Goal: Information Seeking & Learning: Learn about a topic

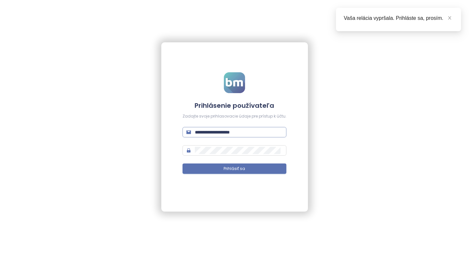
click at [213, 137] on span "**********" at bounding box center [234, 132] width 104 height 10
click at [216, 134] on input "**********" at bounding box center [239, 132] width 88 height 7
type input "**********"
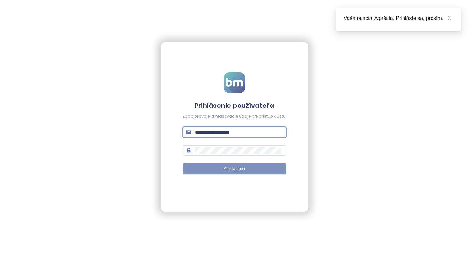
click at [232, 169] on span "Prihlásiť sa" at bounding box center [235, 169] width 22 height 6
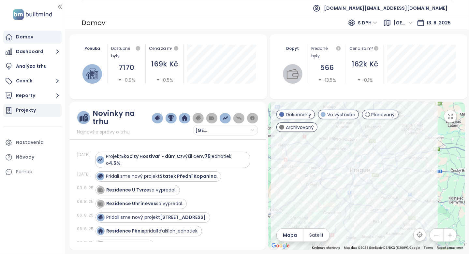
click at [48, 108] on div "Projekty" at bounding box center [32, 110] width 58 height 13
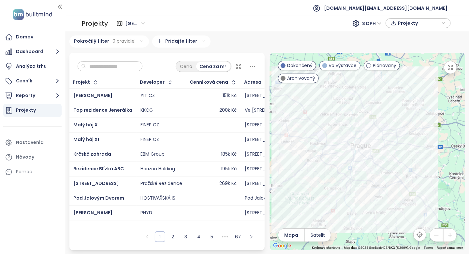
click at [132, 62] on input "text" at bounding box center [112, 67] width 53 height 10
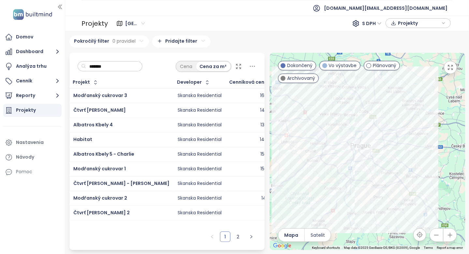
drag, startPoint x: 83, startPoint y: 210, endPoint x: 80, endPoint y: 204, distance: 6.7
click at [242, 239] on link "2" at bounding box center [238, 237] width 10 height 10
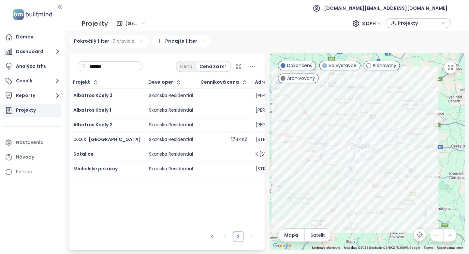
click at [110, 67] on input "*******" at bounding box center [112, 67] width 53 height 10
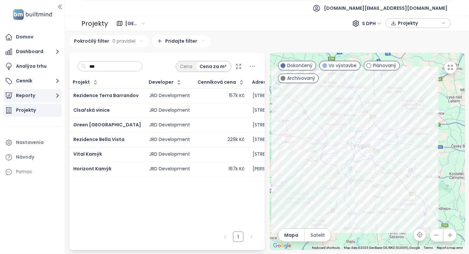
type input "***"
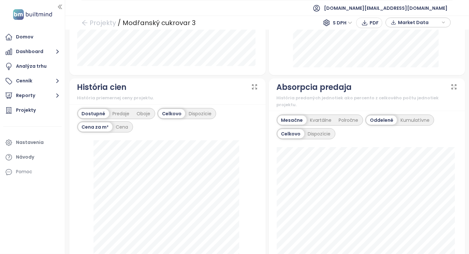
scroll to position [424, 0]
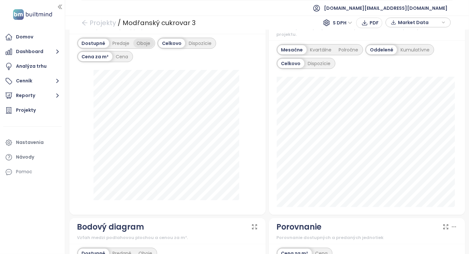
click at [138, 48] on div "Oboje" at bounding box center [143, 43] width 21 height 9
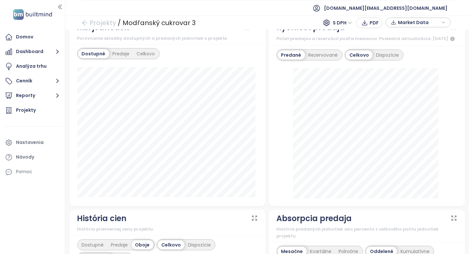
scroll to position [228, 0]
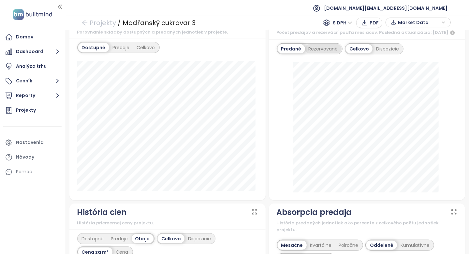
click at [325, 53] on div "Rezervované" at bounding box center [323, 48] width 36 height 9
click at [376, 53] on div "Dispozície" at bounding box center [388, 48] width 30 height 9
click at [289, 53] on div "Predané" at bounding box center [291, 48] width 26 height 9
click at [355, 53] on div "Celkovo" at bounding box center [358, 48] width 25 height 9
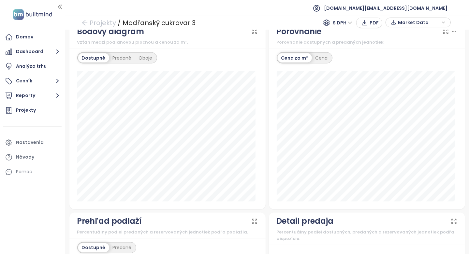
scroll to position [791, 0]
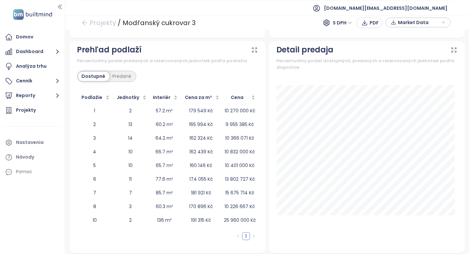
click at [127, 73] on div "Predané" at bounding box center [122, 76] width 26 height 9
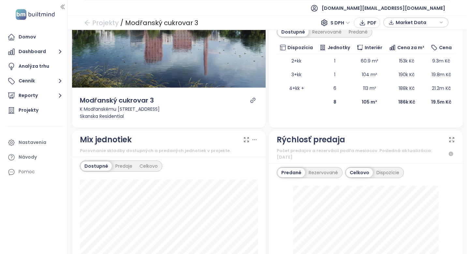
scroll to position [93, 0]
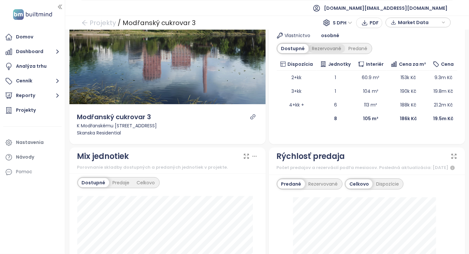
click at [326, 53] on div "Rezervované" at bounding box center [327, 48] width 36 height 9
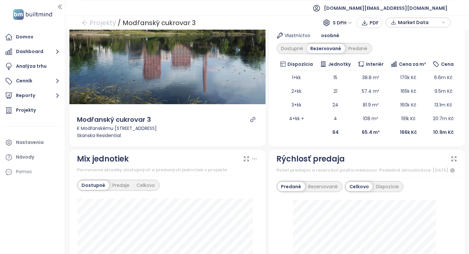
click at [331, 53] on div "Rezervované" at bounding box center [326, 48] width 38 height 9
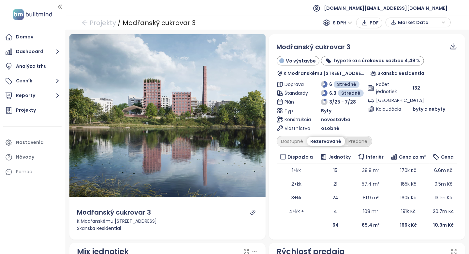
click at [349, 141] on div "Predané" at bounding box center [358, 141] width 26 height 9
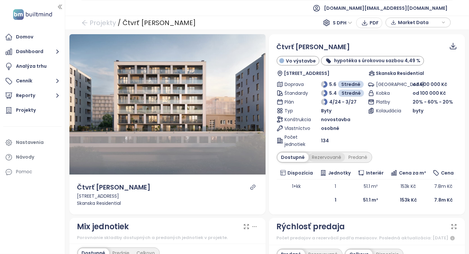
click at [326, 156] on div "Rezervované" at bounding box center [327, 157] width 36 height 9
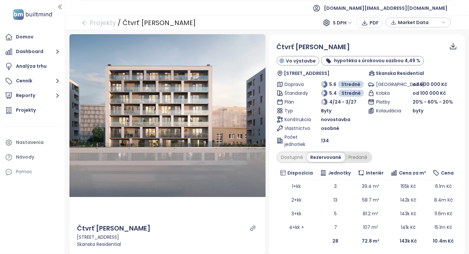
click at [350, 155] on div "Predané" at bounding box center [358, 157] width 26 height 9
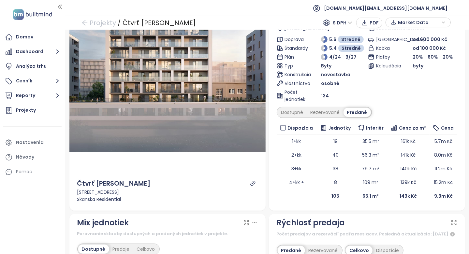
scroll to position [196, 0]
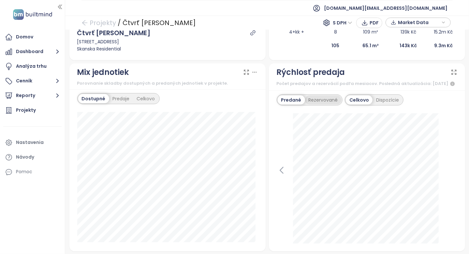
click at [309, 105] on div "Rezervované" at bounding box center [323, 99] width 36 height 9
click at [294, 105] on div "Predané" at bounding box center [291, 99] width 26 height 9
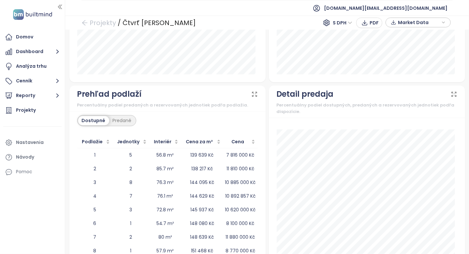
scroll to position [795, 0]
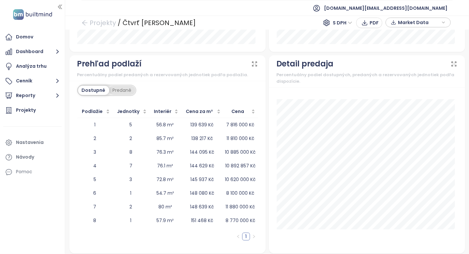
click at [125, 91] on div "Predané" at bounding box center [122, 90] width 26 height 9
click at [95, 89] on div "Dostupné" at bounding box center [92, 90] width 29 height 9
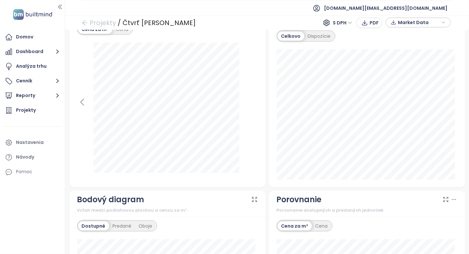
scroll to position [372, 0]
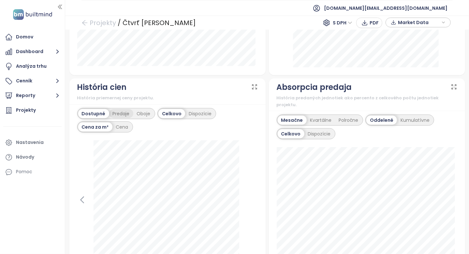
click at [127, 118] on div "Predaje" at bounding box center [121, 113] width 24 height 9
click at [96, 118] on div "Dostupné" at bounding box center [92, 113] width 29 height 9
click at [135, 115] on div "Oboje" at bounding box center [143, 113] width 21 height 9
click at [195, 114] on div "Dispozície" at bounding box center [199, 113] width 30 height 9
click at [124, 118] on div "Predaje" at bounding box center [121, 113] width 24 height 9
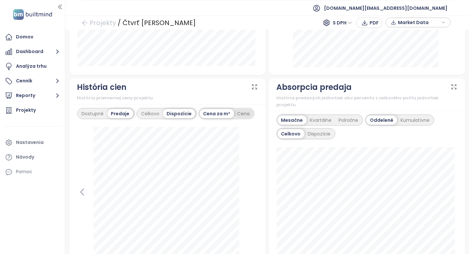
click at [238, 118] on div "Cena" at bounding box center [244, 113] width 20 height 9
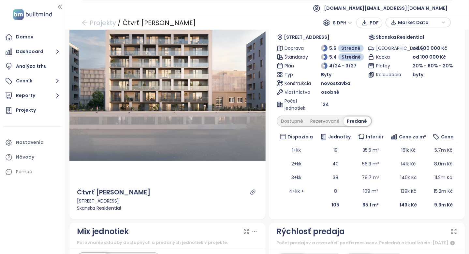
scroll to position [0, 0]
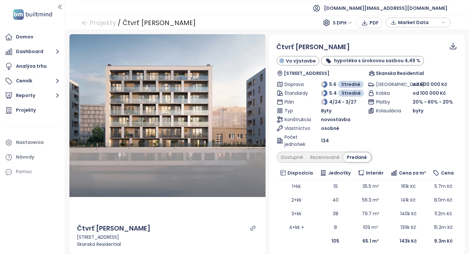
click at [281, 132] on div "Vlastníctvo" at bounding box center [299, 128] width 45 height 7
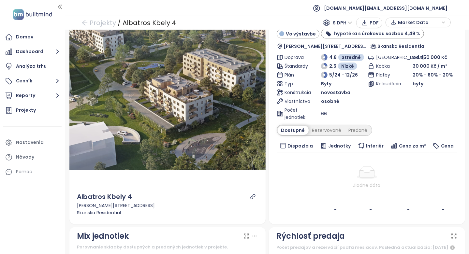
scroll to position [65, 0]
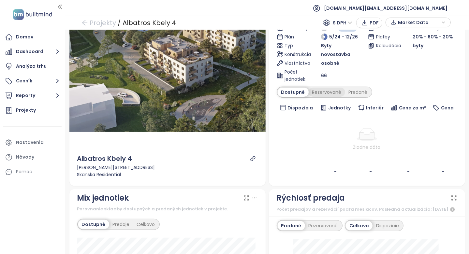
click at [323, 89] on div "Rezervované" at bounding box center [327, 92] width 36 height 9
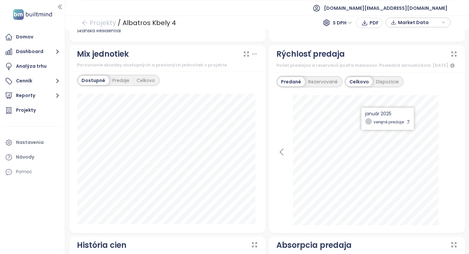
scroll to position [196, 0]
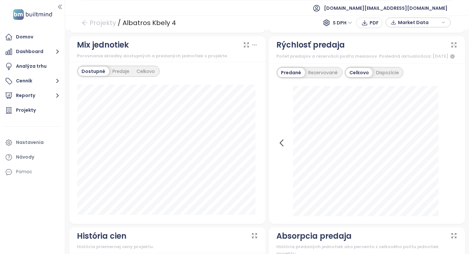
click at [279, 142] on icon at bounding box center [282, 143] width 10 height 10
click at [447, 145] on icon at bounding box center [452, 143] width 10 height 10
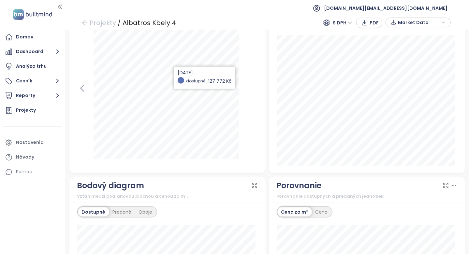
scroll to position [391, 0]
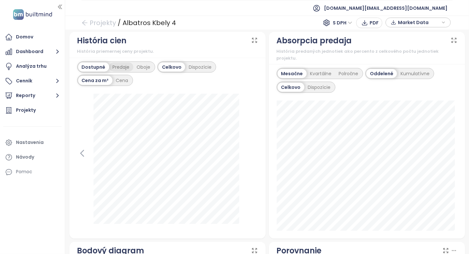
click at [125, 71] on div "Predaje" at bounding box center [121, 67] width 24 height 9
click at [138, 72] on div "Oboje" at bounding box center [143, 67] width 21 height 9
click at [80, 72] on div "Dostupné" at bounding box center [92, 67] width 29 height 9
click at [199, 71] on div "Dispozície" at bounding box center [200, 67] width 30 height 9
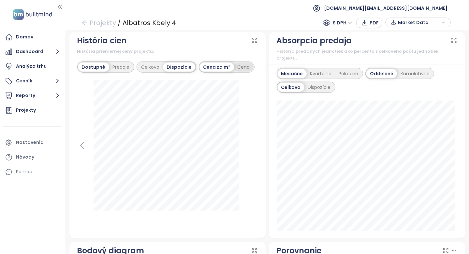
click at [239, 69] on div "Cena" at bounding box center [244, 67] width 20 height 9
click at [216, 72] on div "Cena za m²" at bounding box center [217, 67] width 34 height 9
click at [145, 72] on div "Celkovo" at bounding box center [150, 67] width 25 height 9
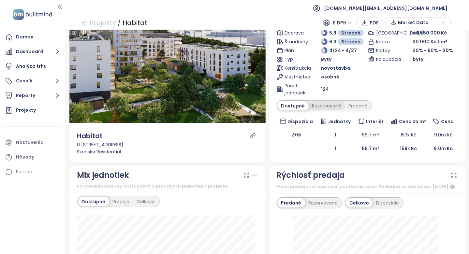
scroll to position [65, 0]
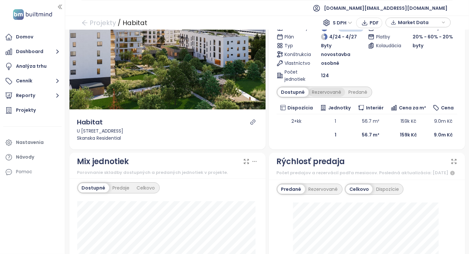
click at [315, 89] on div "Rezervované" at bounding box center [327, 92] width 36 height 9
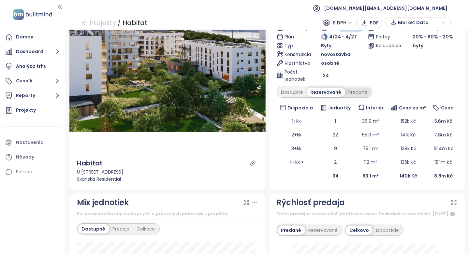
click at [359, 91] on div "Predané" at bounding box center [358, 92] width 26 height 9
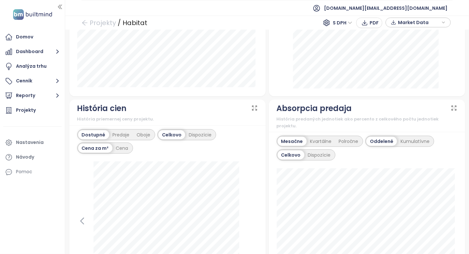
scroll to position [391, 0]
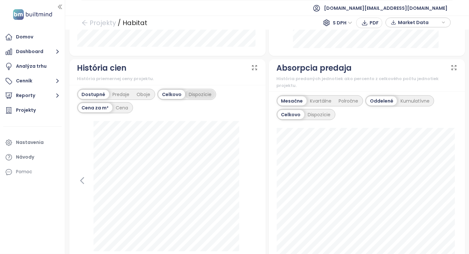
click at [186, 99] on div "Dispozície" at bounding box center [200, 94] width 30 height 9
click at [152, 99] on div "Celkovo" at bounding box center [150, 94] width 25 height 9
click at [125, 99] on div "Predaje" at bounding box center [121, 94] width 24 height 9
click at [92, 99] on div "Dostupné" at bounding box center [92, 94] width 29 height 9
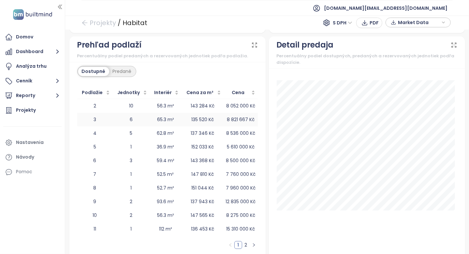
scroll to position [815, 0]
click at [127, 71] on div "Predané" at bounding box center [122, 70] width 26 height 9
click at [108, 68] on div "Predané" at bounding box center [121, 70] width 26 height 9
click at [101, 70] on div "Dostupné" at bounding box center [92, 70] width 29 height 9
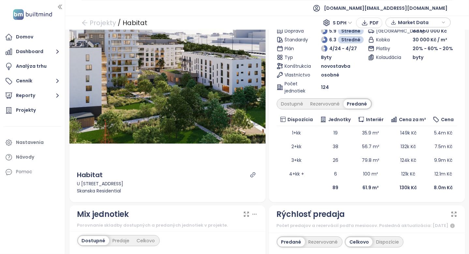
scroll to position [228, 0]
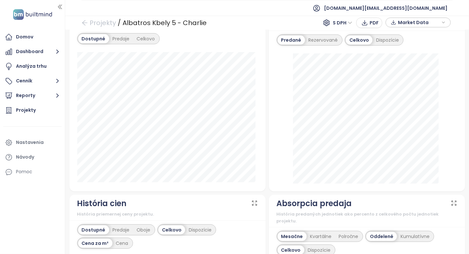
scroll to position [33, 0]
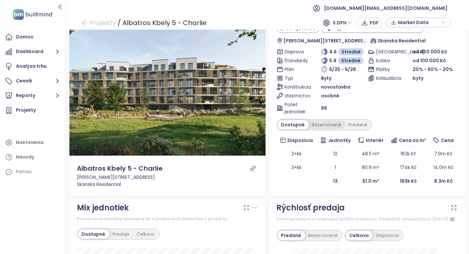
click at [326, 124] on div "Rezervované" at bounding box center [327, 124] width 36 height 9
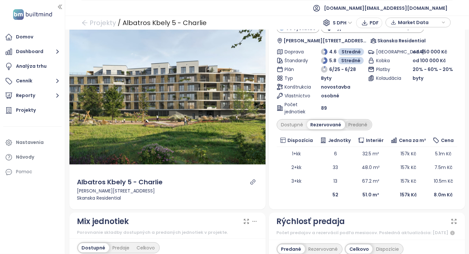
click at [354, 123] on div "Predané" at bounding box center [358, 124] width 26 height 9
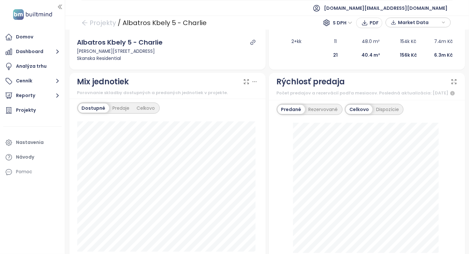
scroll to position [163, 0]
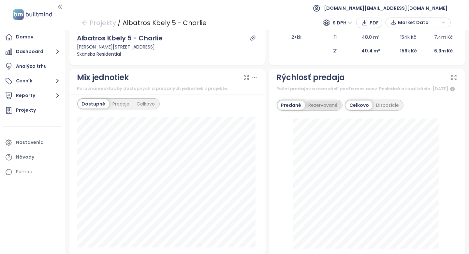
click at [330, 109] on div "Rezervované" at bounding box center [323, 105] width 36 height 9
click at [304, 106] on div "Rezervované" at bounding box center [323, 105] width 38 height 9
click at [296, 109] on div "Predané" at bounding box center [291, 105] width 26 height 9
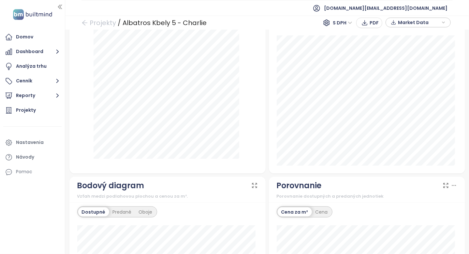
scroll to position [391, 0]
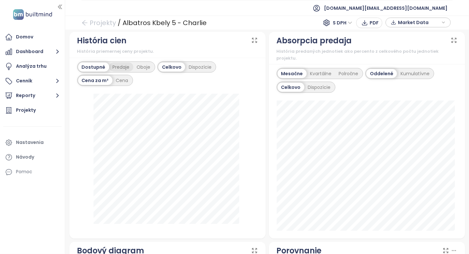
click at [125, 72] on div "Predaje" at bounding box center [121, 67] width 24 height 9
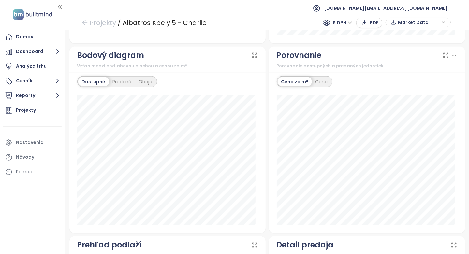
scroll to position [752, 0]
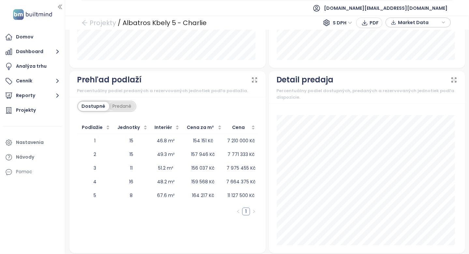
click at [123, 103] on div "Predané" at bounding box center [122, 106] width 26 height 9
click at [97, 104] on div "Dostupné" at bounding box center [92, 106] width 29 height 9
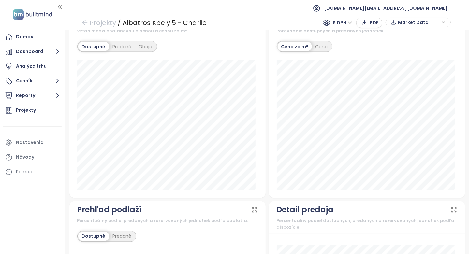
scroll to position [459, 0]
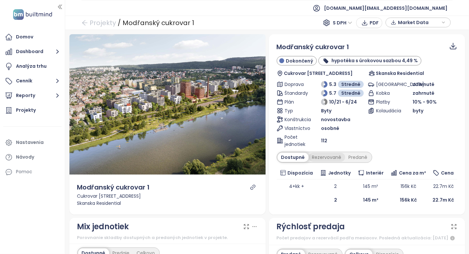
click at [319, 153] on div "Rezervované" at bounding box center [327, 157] width 36 height 9
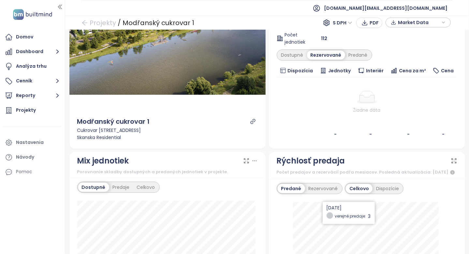
scroll to position [163, 0]
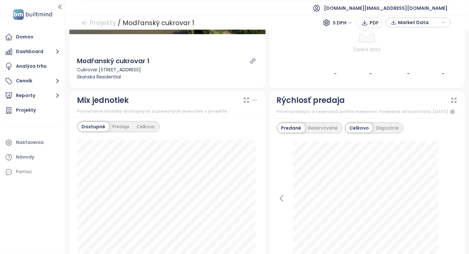
click at [277, 194] on div "[DATE] verejné predaje: 3" at bounding box center [367, 206] width 181 height 130
click at [277, 198] on div "[DATE] verejné predaje: 3" at bounding box center [367, 206] width 181 height 130
click at [279, 202] on icon at bounding box center [282, 199] width 10 height 10
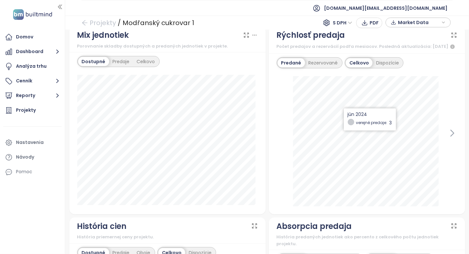
scroll to position [424, 0]
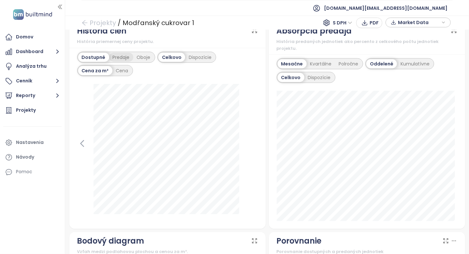
click at [128, 62] on div "Predaje" at bounding box center [121, 57] width 24 height 9
click at [96, 57] on div "Dostupné Predaje Oboje" at bounding box center [116, 57] width 78 height 11
click at [96, 59] on div "Dostupné" at bounding box center [92, 57] width 29 height 9
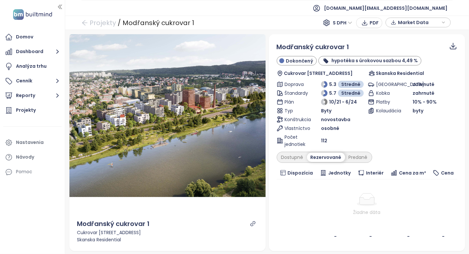
scroll to position [65, 0]
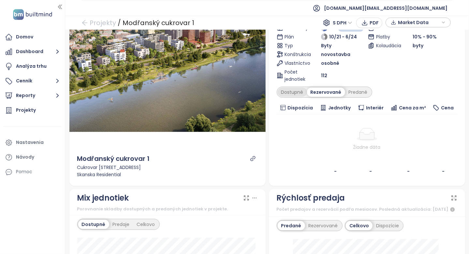
click at [301, 93] on div "Dostupné" at bounding box center [292, 92] width 29 height 9
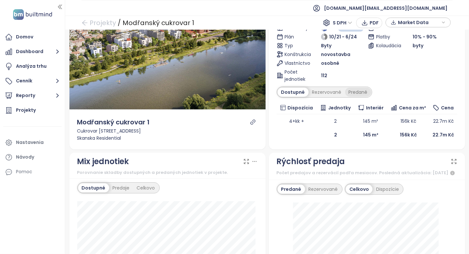
click at [351, 90] on div "Predané" at bounding box center [358, 92] width 26 height 9
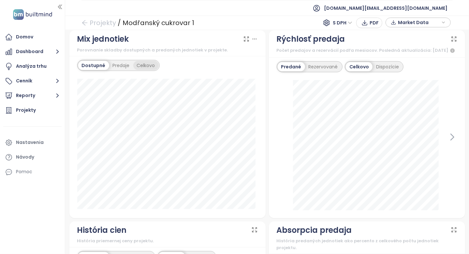
scroll to position [196, 0]
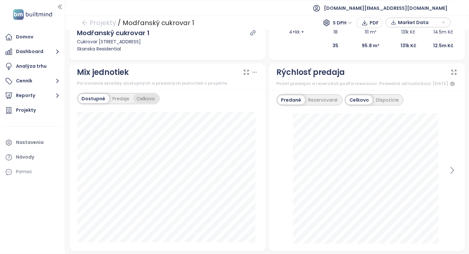
click at [146, 94] on div "Celkovo" at bounding box center [145, 98] width 25 height 9
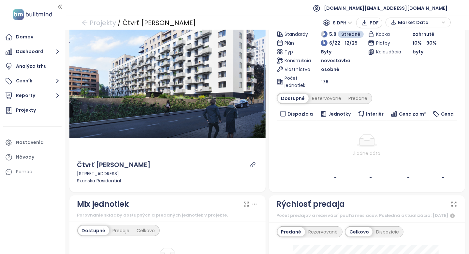
scroll to position [65, 0]
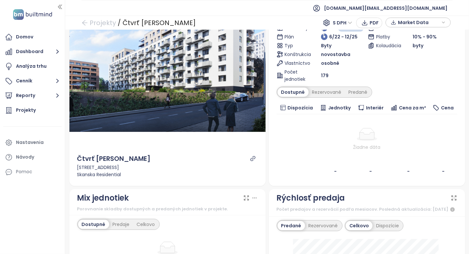
click at [333, 84] on div "Čtvrť [PERSON_NAME] - [PERSON_NAME] výstavbe Kolbenova 473/36, 190 00 [GEOGRAPH…" at bounding box center [367, 77] width 181 height 201
click at [328, 94] on div "Rezervované" at bounding box center [327, 92] width 36 height 9
click at [347, 96] on div "Predané" at bounding box center [358, 92] width 26 height 9
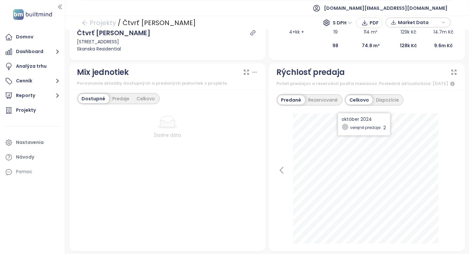
scroll to position [228, 0]
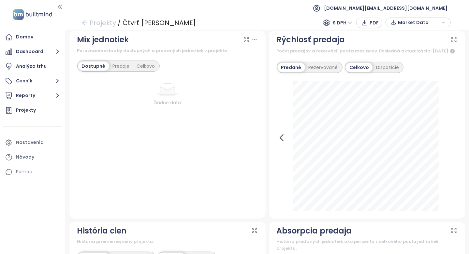
click at [283, 142] on icon at bounding box center [282, 138] width 10 height 10
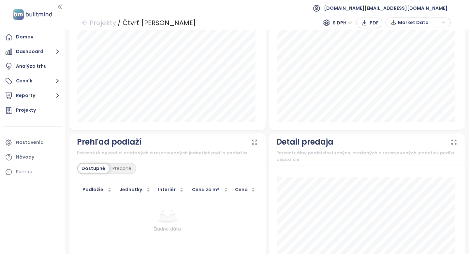
scroll to position [587, 0]
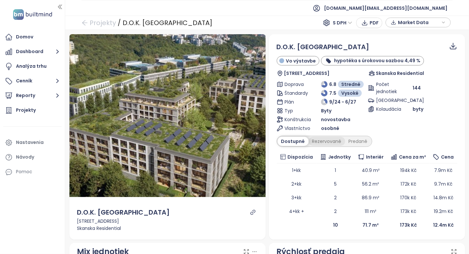
click at [316, 143] on div "Rezervované" at bounding box center [327, 141] width 36 height 9
click at [297, 143] on div "Dostupné" at bounding box center [292, 141] width 29 height 9
click at [345, 140] on div "Predané" at bounding box center [358, 141] width 26 height 9
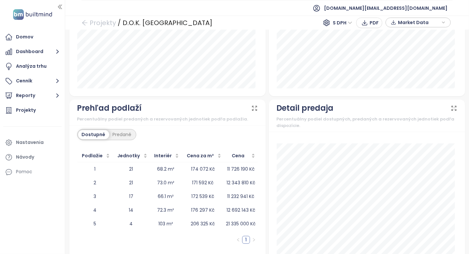
scroll to position [763, 0]
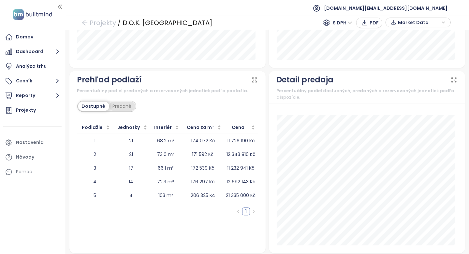
click at [123, 105] on div "Predané" at bounding box center [122, 106] width 26 height 9
click at [100, 106] on div "Dostupné" at bounding box center [92, 106] width 29 height 9
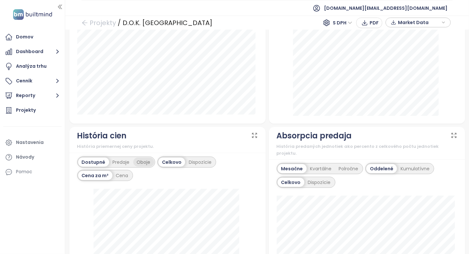
click at [133, 167] on div "Oboje" at bounding box center [143, 162] width 21 height 9
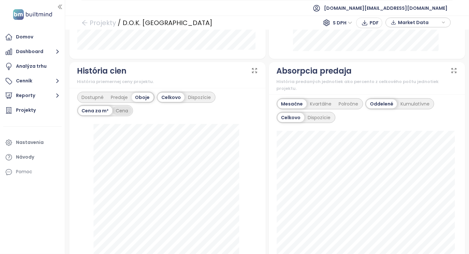
scroll to position [372, 0]
click at [113, 102] on div "Predaje" at bounding box center [120, 97] width 24 height 9
click at [102, 102] on div "Dostupné" at bounding box center [92, 97] width 29 height 9
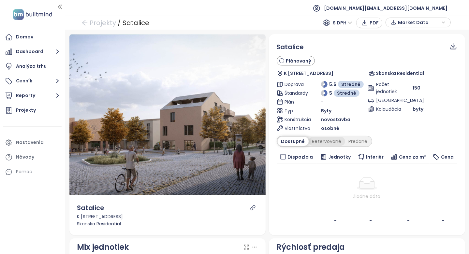
click at [328, 141] on div "Rezervované" at bounding box center [327, 141] width 36 height 9
click at [348, 140] on div "Predané" at bounding box center [358, 141] width 26 height 9
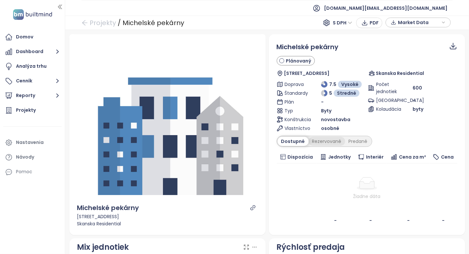
click at [328, 144] on div "Rezervované" at bounding box center [327, 141] width 36 height 9
click at [250, 208] on icon "link" at bounding box center [252, 207] width 5 height 5
drag, startPoint x: 185, startPoint y: 22, endPoint x: 121, endPoint y: 23, distance: 64.5
click at [121, 23] on div "Projekty / Michelské pekárny S DPH PDF Market Data" at bounding box center [267, 23] width 404 height 14
copy div "Michelské pekárny"
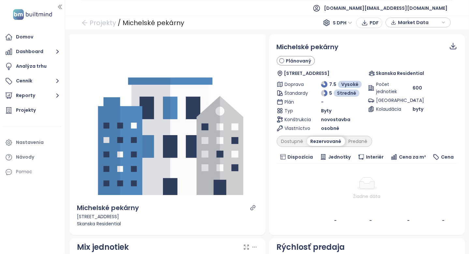
click at [326, 183] on div at bounding box center [366, 183] width 175 height 13
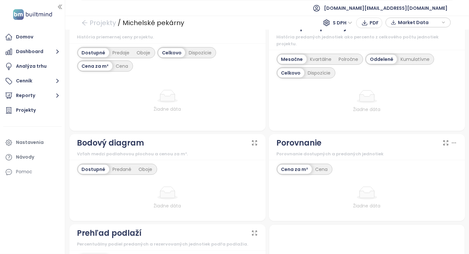
scroll to position [326, 0]
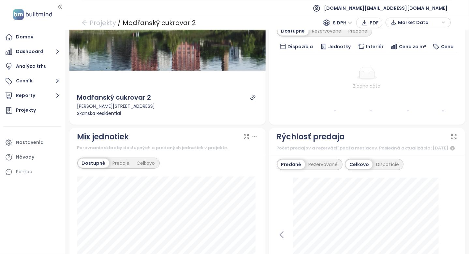
scroll to position [65, 0]
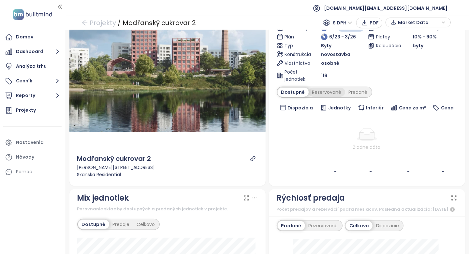
click at [322, 94] on div "Rezervované" at bounding box center [327, 92] width 36 height 9
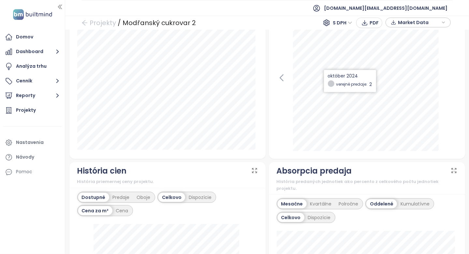
scroll to position [163, 0]
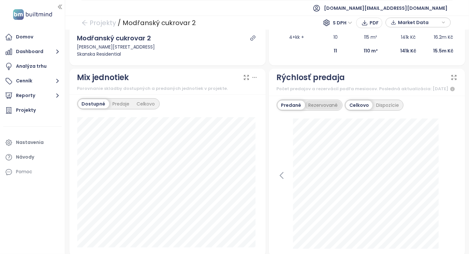
click at [314, 109] on div "Rezervované" at bounding box center [323, 105] width 36 height 9
click at [296, 109] on div "Predané" at bounding box center [291, 105] width 26 height 9
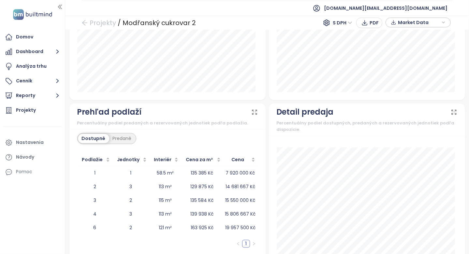
scroll to position [752, 0]
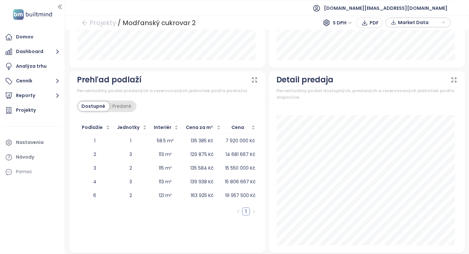
click at [122, 102] on div "Predané" at bounding box center [122, 106] width 26 height 9
click at [85, 104] on div "Dostupné" at bounding box center [92, 106] width 29 height 9
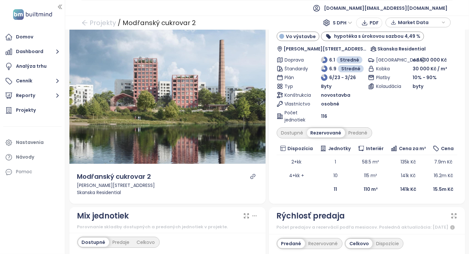
scroll to position [0, 0]
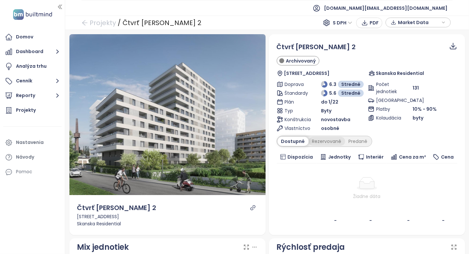
click at [326, 141] on div "Rezervované" at bounding box center [327, 141] width 36 height 9
click at [345, 141] on div "Predané" at bounding box center [358, 141] width 26 height 9
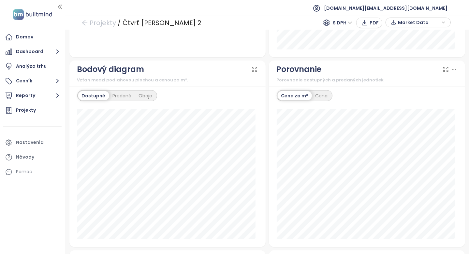
scroll to position [635, 0]
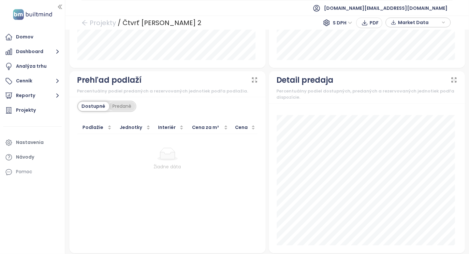
click at [123, 104] on div "Predané" at bounding box center [122, 106] width 26 height 9
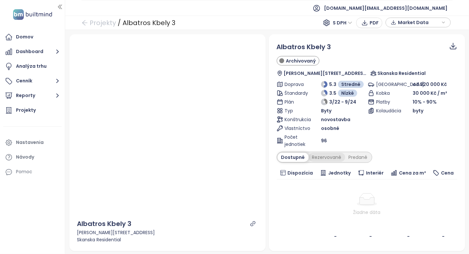
click at [309, 154] on div "Rezervované" at bounding box center [327, 157] width 36 height 9
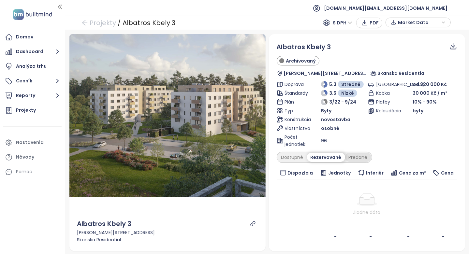
click at [351, 153] on div "Predané" at bounding box center [358, 157] width 26 height 9
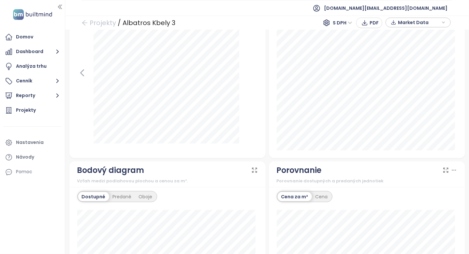
scroll to position [489, 0]
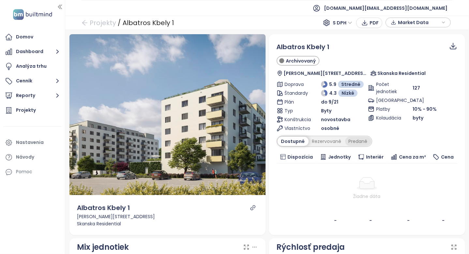
click at [366, 145] on div "Predané" at bounding box center [358, 141] width 26 height 9
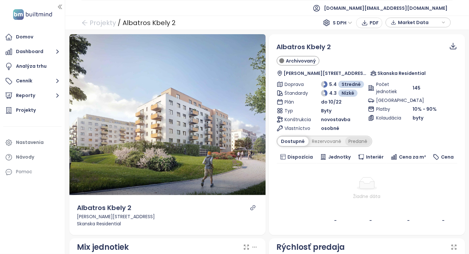
click at [350, 140] on div "Predané" at bounding box center [358, 141] width 26 height 9
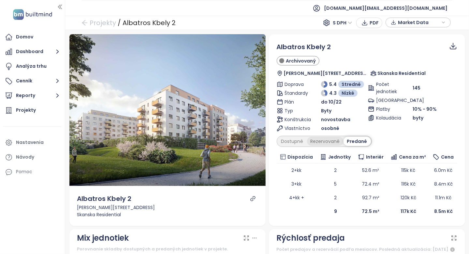
click at [331, 142] on div "Rezervované" at bounding box center [325, 141] width 36 height 9
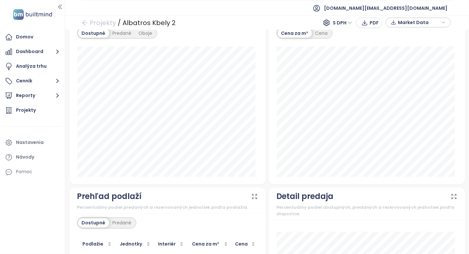
scroll to position [672, 0]
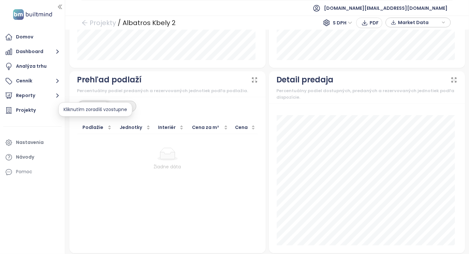
click at [121, 104] on div "Kliknutím zoradíš vzostupne" at bounding box center [95, 109] width 74 height 14
click at [131, 101] on div "Dostupné Predané" at bounding box center [106, 106] width 59 height 11
click at [130, 102] on div "Predané" at bounding box center [122, 106] width 26 height 9
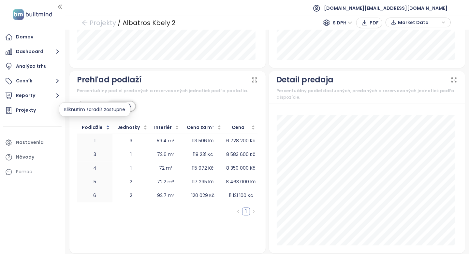
click at [99, 124] on span "Podlažie" at bounding box center [92, 127] width 25 height 7
click at [122, 124] on div "Jednotky" at bounding box center [131, 127] width 32 height 7
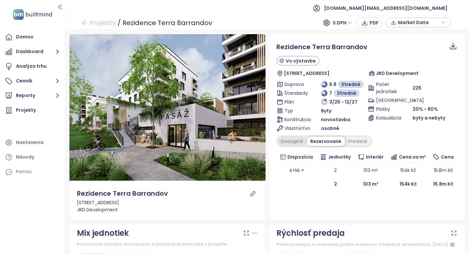
click at [294, 142] on div "Dostupné" at bounding box center [292, 141] width 29 height 9
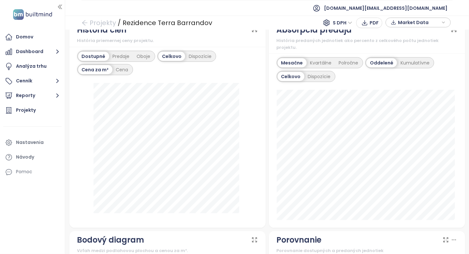
scroll to position [424, 0]
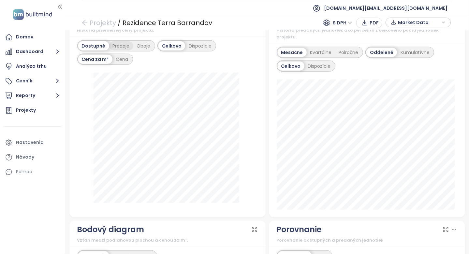
click at [128, 51] on div "Predaje" at bounding box center [121, 45] width 24 height 9
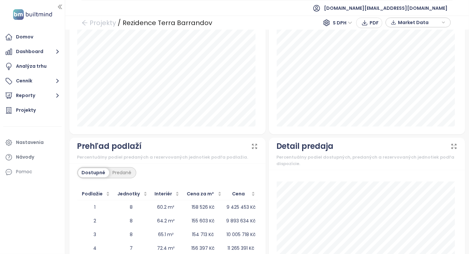
scroll to position [763, 0]
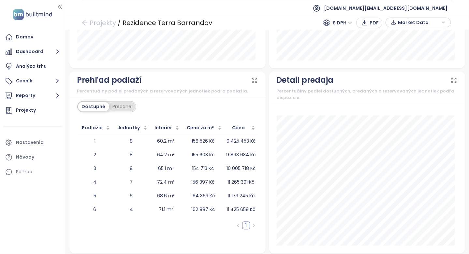
click at [129, 105] on div "Predané" at bounding box center [122, 106] width 26 height 9
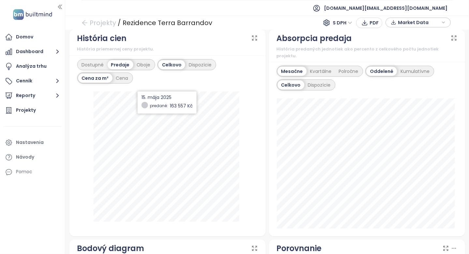
scroll to position [209, 0]
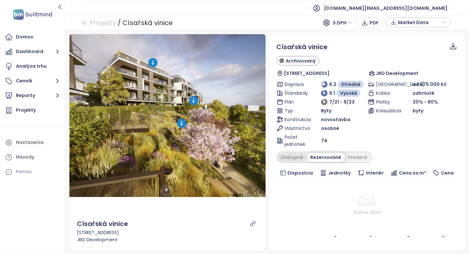
click at [294, 159] on div "Dostupné" at bounding box center [292, 157] width 29 height 9
click at [345, 155] on div "Predané" at bounding box center [358, 157] width 26 height 9
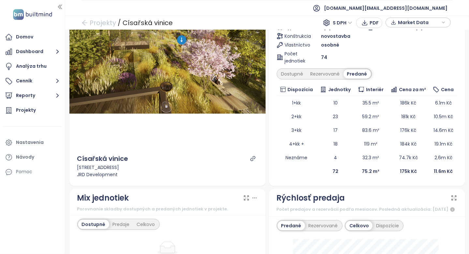
scroll to position [98, 0]
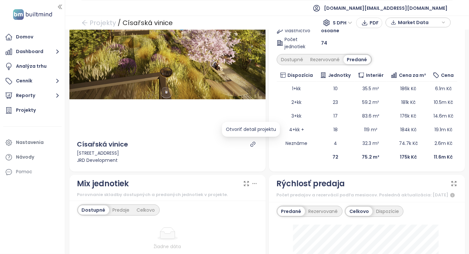
click at [250, 145] on icon "link" at bounding box center [253, 144] width 6 height 6
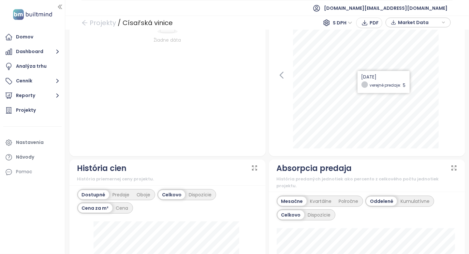
scroll to position [239, 0]
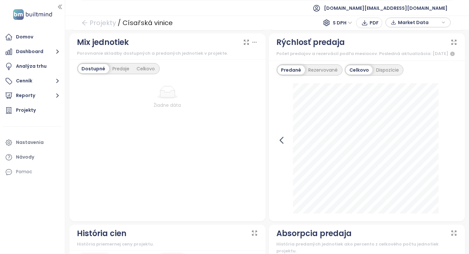
click at [277, 144] on icon at bounding box center [282, 141] width 10 height 10
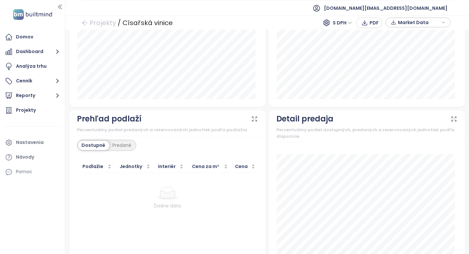
scroll to position [793, 0]
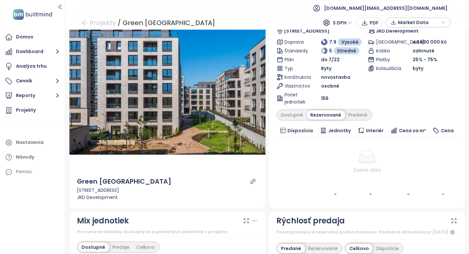
scroll to position [65, 0]
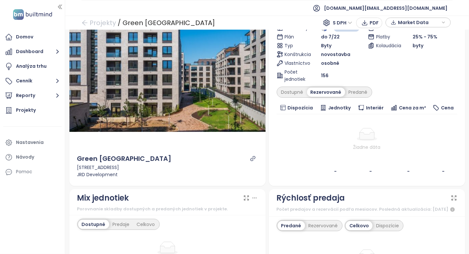
click at [298, 85] on div "Green port Strašnice Archivovaný [STREET_ADDRESS] JRD Development Doprava 7.9 V…" at bounding box center [367, 77] width 181 height 201
click at [297, 90] on div "Dostupné" at bounding box center [292, 92] width 29 height 9
click at [361, 94] on div "Predané" at bounding box center [358, 92] width 26 height 9
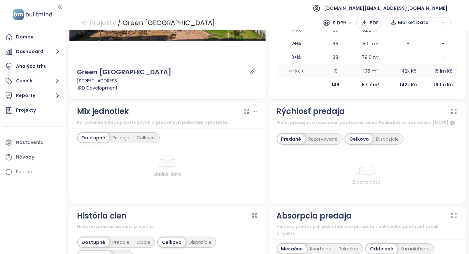
scroll to position [196, 0]
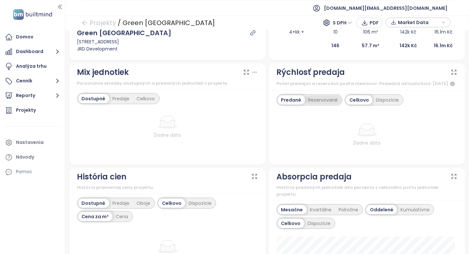
click at [320, 105] on div "Rezervované" at bounding box center [323, 99] width 36 height 9
click at [297, 105] on div "Predané" at bounding box center [291, 99] width 26 height 9
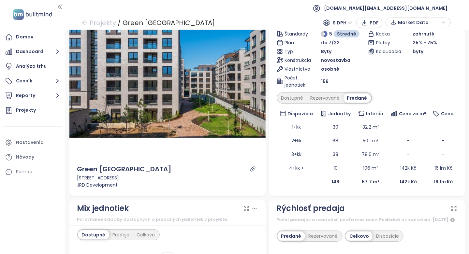
scroll to position [0, 0]
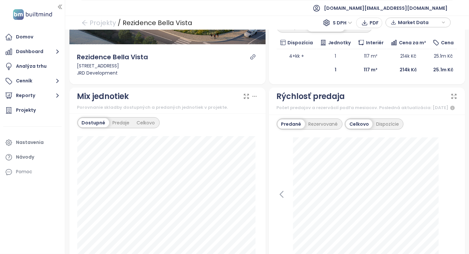
scroll to position [65, 0]
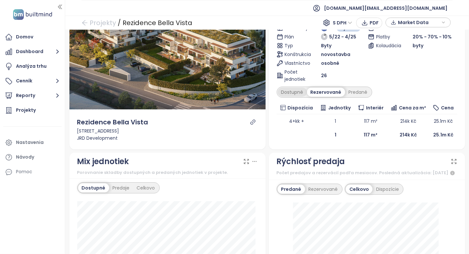
click at [297, 95] on div "Dostupné" at bounding box center [292, 92] width 29 height 9
click at [350, 96] on div "Dostupné Rezervované Predané" at bounding box center [324, 92] width 95 height 11
click at [353, 90] on div "Predané" at bounding box center [358, 92] width 26 height 9
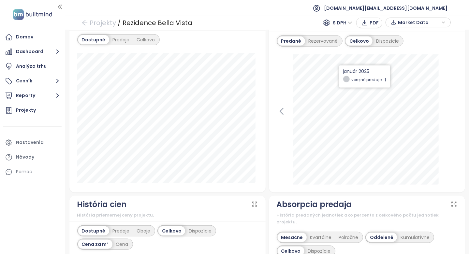
scroll to position [261, 0]
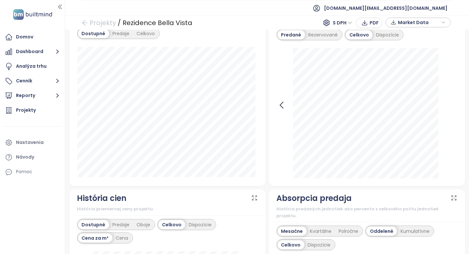
click at [281, 109] on icon at bounding box center [282, 105] width 10 height 10
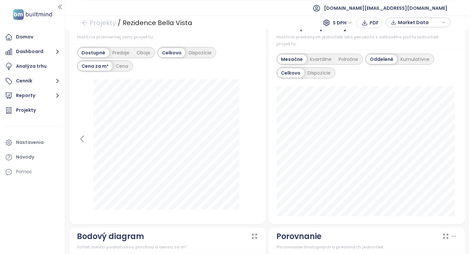
scroll to position [424, 0]
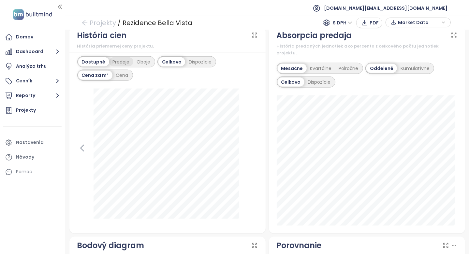
click at [125, 64] on div "Predaje" at bounding box center [121, 61] width 24 height 9
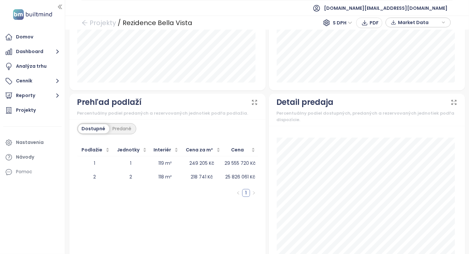
scroll to position [747, 0]
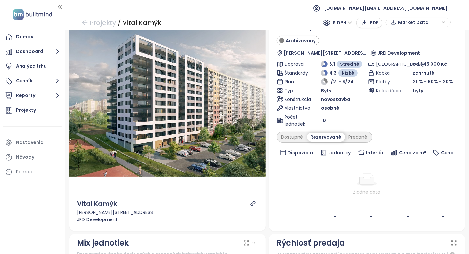
scroll to position [65, 0]
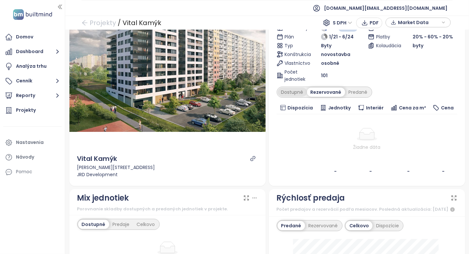
click at [285, 96] on div "Dostupné" at bounding box center [292, 92] width 29 height 9
click at [345, 91] on div "Predané" at bounding box center [358, 92] width 26 height 9
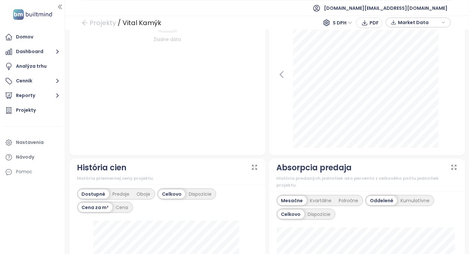
scroll to position [293, 0]
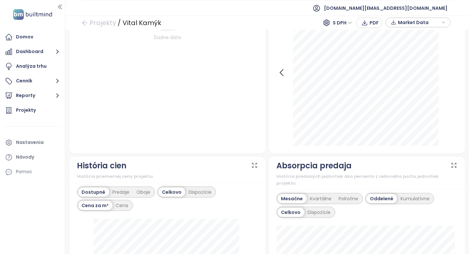
click at [277, 77] on icon at bounding box center [282, 73] width 10 height 10
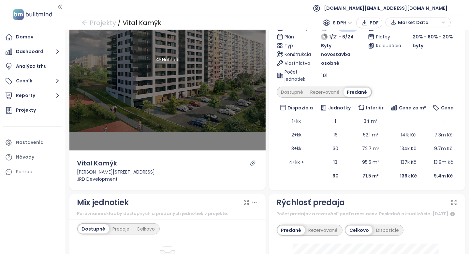
scroll to position [0, 0]
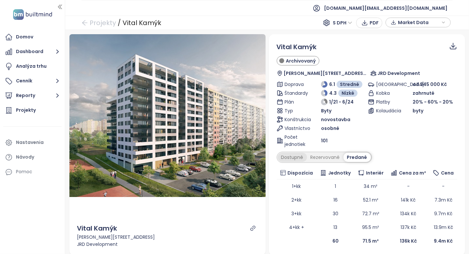
click at [287, 157] on div "Dostupné" at bounding box center [292, 157] width 29 height 9
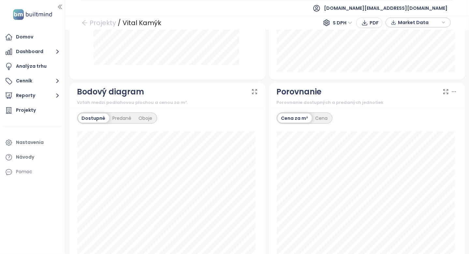
scroll to position [619, 0]
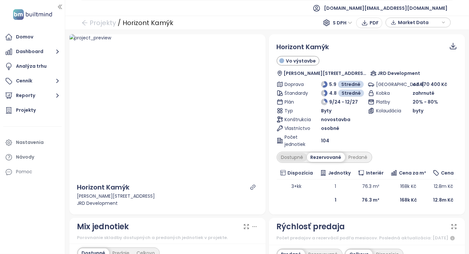
click at [303, 156] on div "Dostupné" at bounding box center [292, 157] width 29 height 9
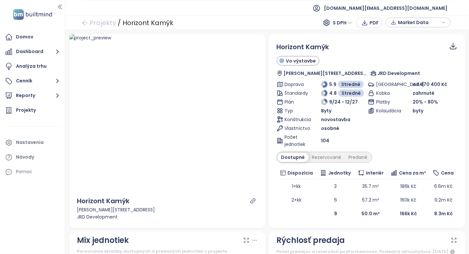
click at [250, 201] on icon "link" at bounding box center [252, 200] width 5 height 5
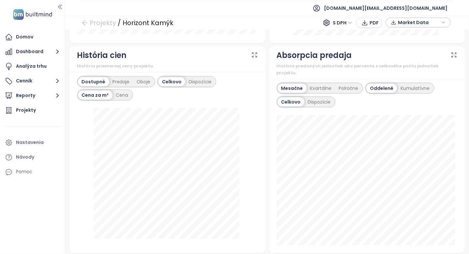
scroll to position [391, 0]
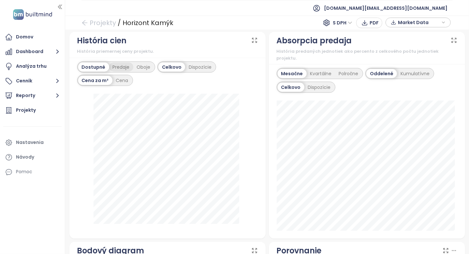
click at [116, 72] on div "Predaje" at bounding box center [121, 67] width 24 height 9
click at [102, 71] on div "Dostupné" at bounding box center [92, 67] width 29 height 9
